Goal: Obtain resource: Download file/media

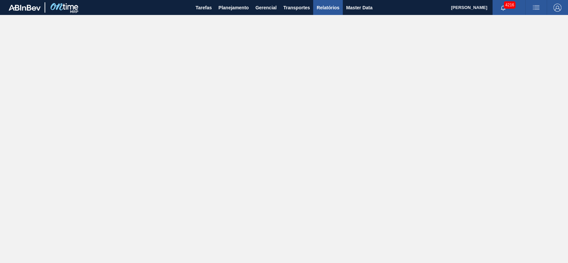
click at [338, 9] on span "Relatórios" at bounding box center [327, 8] width 23 height 8
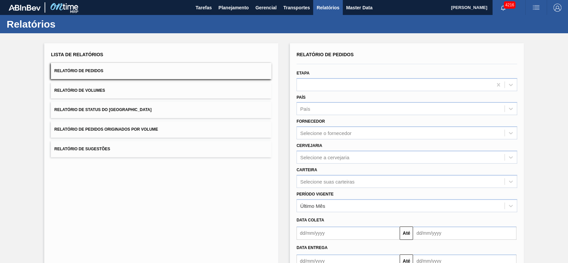
click at [122, 126] on button "Relatório de Pedidos Originados por Volume" at bounding box center [161, 129] width 221 height 16
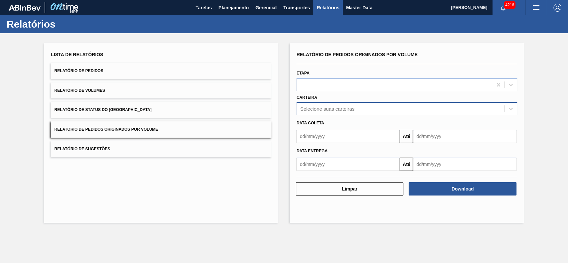
click at [358, 104] on div "Selecione suas carteiras" at bounding box center [401, 109] width 208 height 10
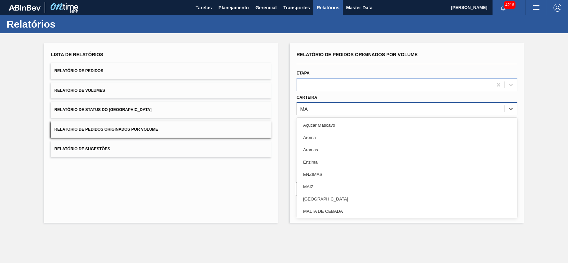
type input "MAL"
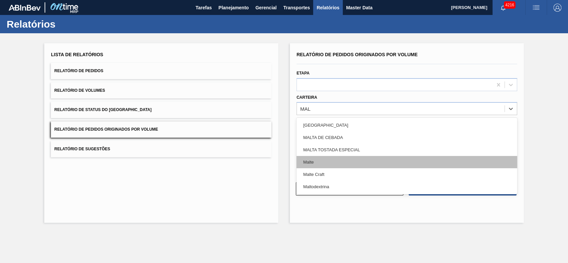
click at [330, 162] on div "Malte" at bounding box center [407, 162] width 221 height 12
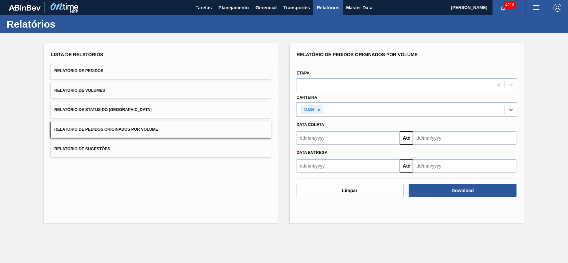
click at [324, 137] on input "text" at bounding box center [348, 137] width 103 height 13
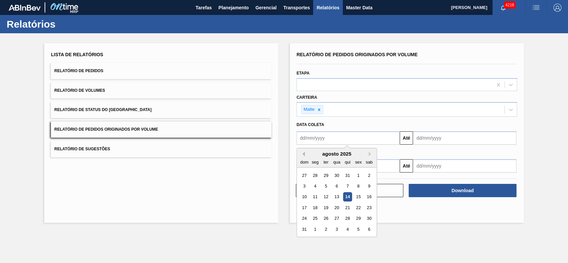
click at [304, 153] on button "Previous Month" at bounding box center [302, 154] width 5 height 5
click at [327, 176] on div "1" at bounding box center [325, 175] width 9 height 9
type input "[DATE]"
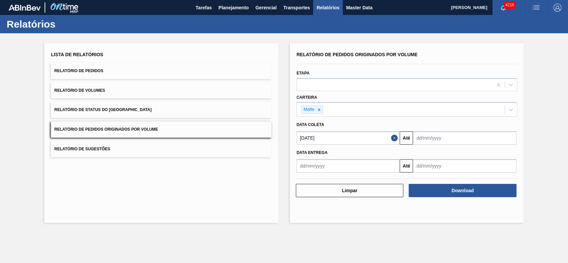
click at [442, 138] on input "text" at bounding box center [464, 137] width 103 height 13
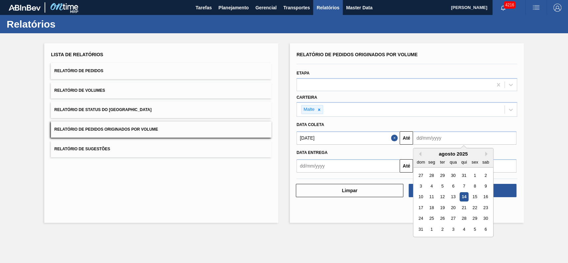
click at [421, 228] on div "31" at bounding box center [420, 229] width 9 height 9
type input "[DATE]"
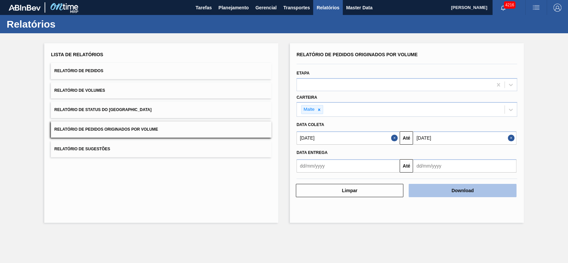
click at [492, 191] on button "Download" at bounding box center [462, 190] width 107 height 13
